Goal: Task Accomplishment & Management: Complete application form

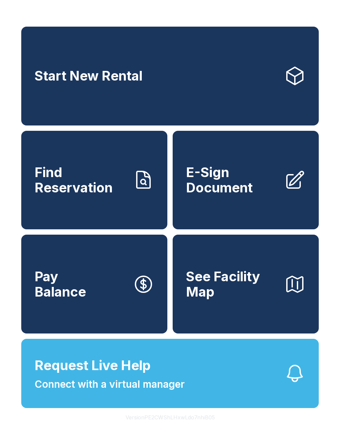
click at [242, 94] on link "Start New Rental" at bounding box center [170, 76] width 298 height 99
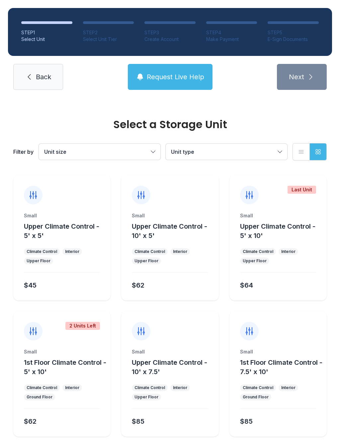
click at [36, 74] on span "Back" at bounding box center [43, 76] width 15 height 9
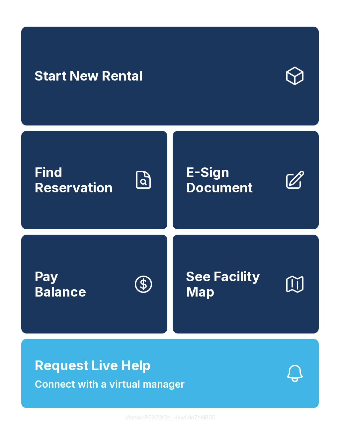
click at [255, 195] on span "E-Sign Document" at bounding box center [232, 180] width 93 height 30
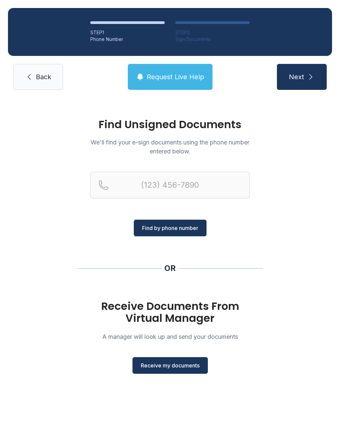
click at [183, 361] on span "Receive my documents" at bounding box center [170, 365] width 59 height 8
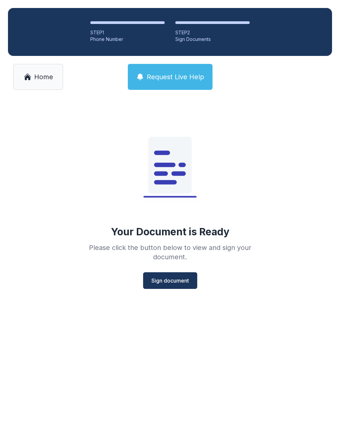
click at [167, 279] on span "Sign document" at bounding box center [171, 280] width 38 height 8
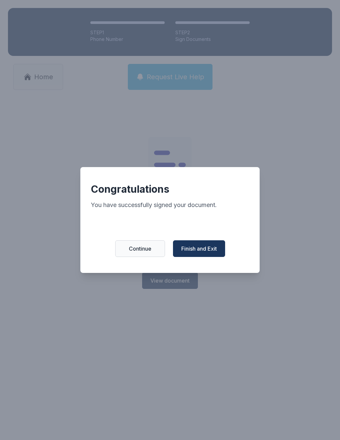
click at [191, 248] on span "Finish and Exit" at bounding box center [200, 248] width 36 height 8
